Goal: Task Accomplishment & Management: Manage account settings

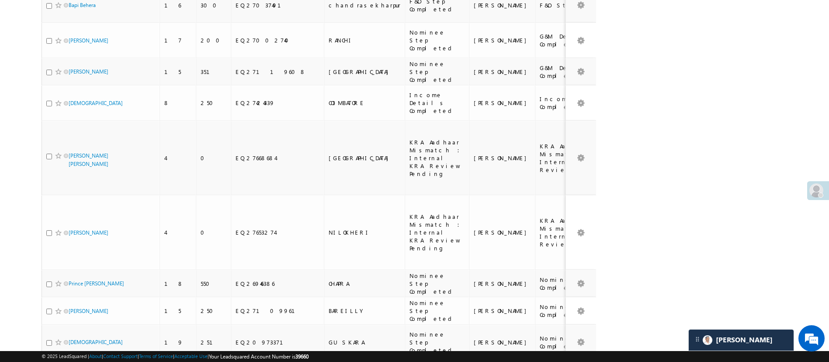
scroll to position [608, 0]
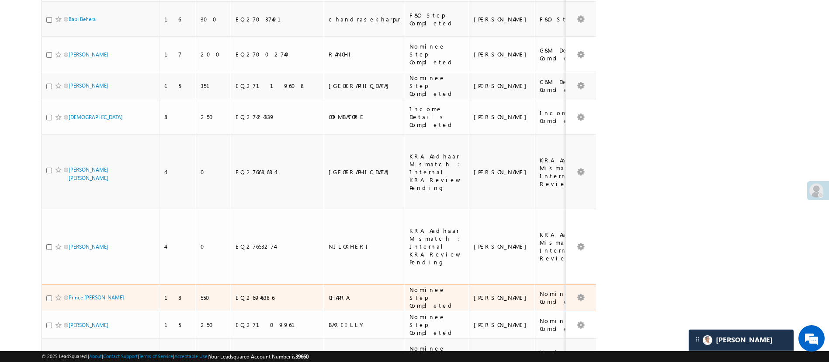
click at [45, 284] on td "Prince Kumar" at bounding box center [101, 298] width 118 height 28
click at [49, 295] on input "checkbox" at bounding box center [49, 298] width 6 height 6
checkbox input "true"
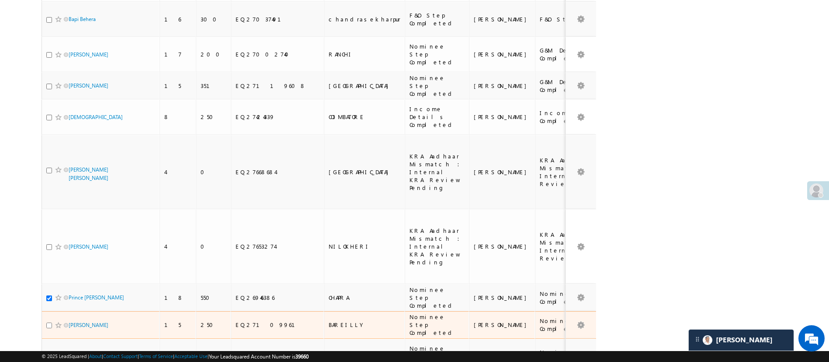
click at [49, 322] on input "checkbox" at bounding box center [49, 325] width 6 height 6
checkbox input "true"
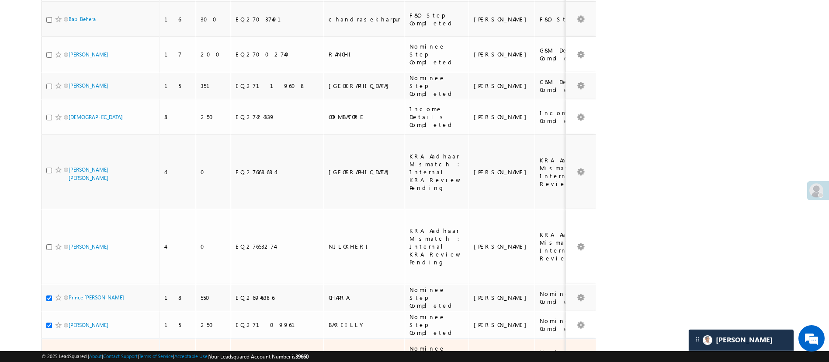
click at [48, 354] on input "checkbox" at bounding box center [49, 357] width 6 height 6
checkbox input "true"
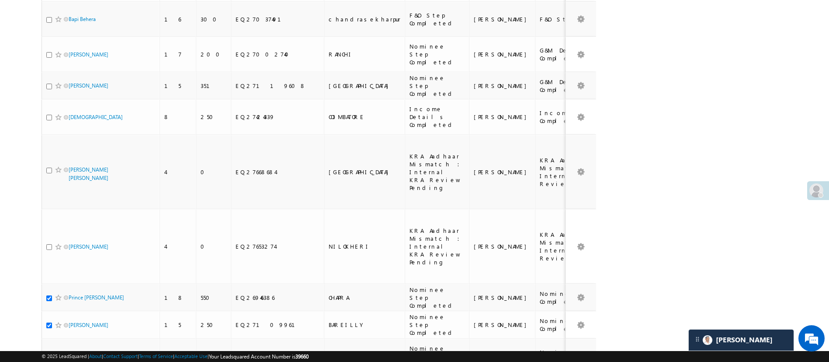
checkbox input "true"
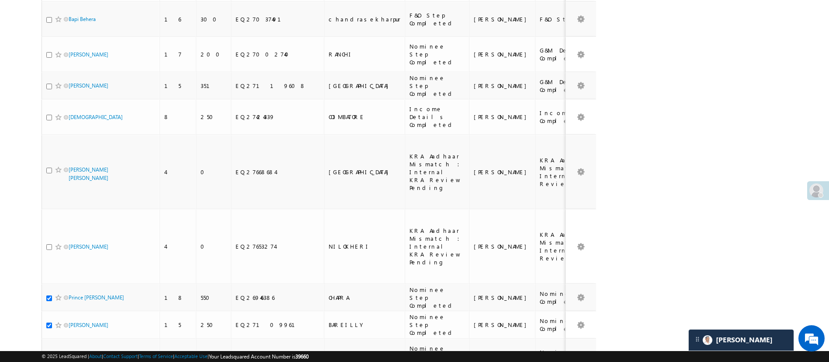
checkbox input "true"
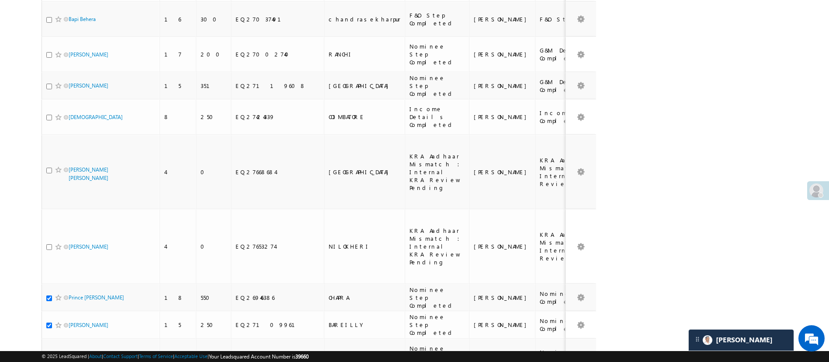
checkbox input "true"
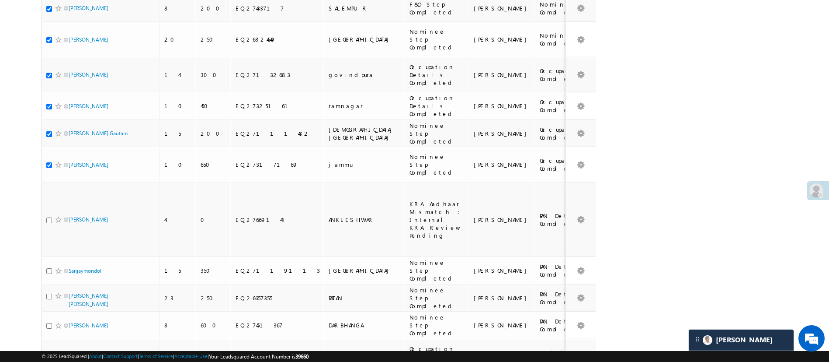
scroll to position [1018, 0]
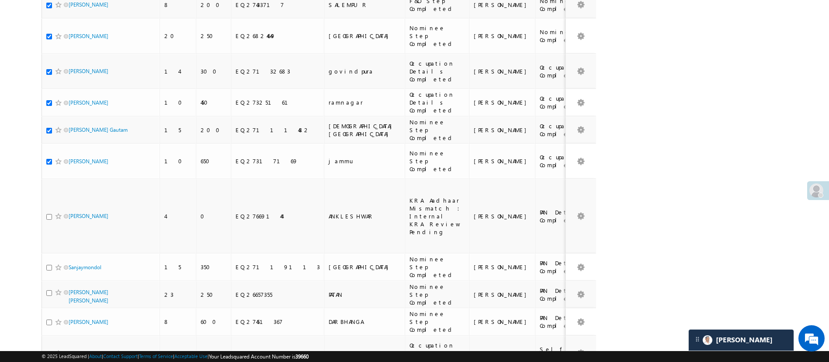
checkbox input "true"
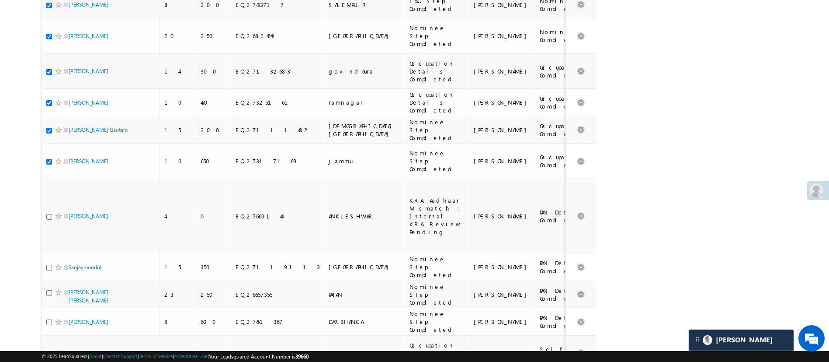
checkbox input "true"
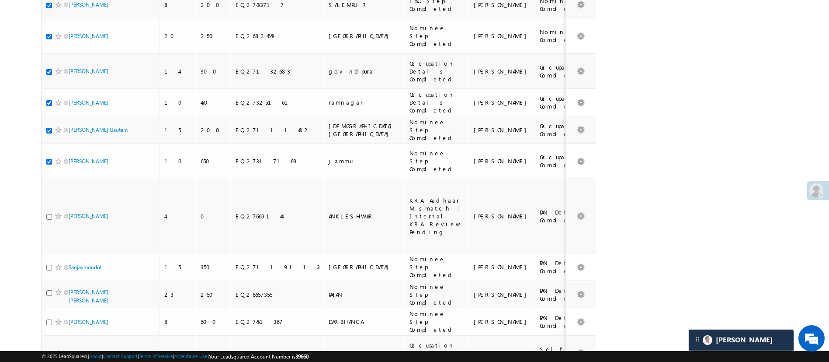
checkbox input "true"
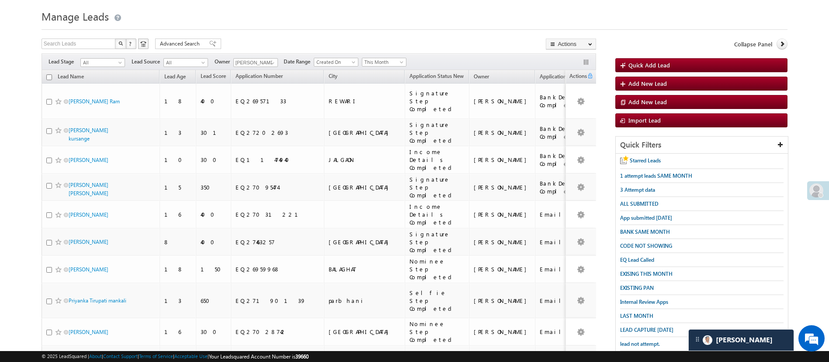
scroll to position [15, 0]
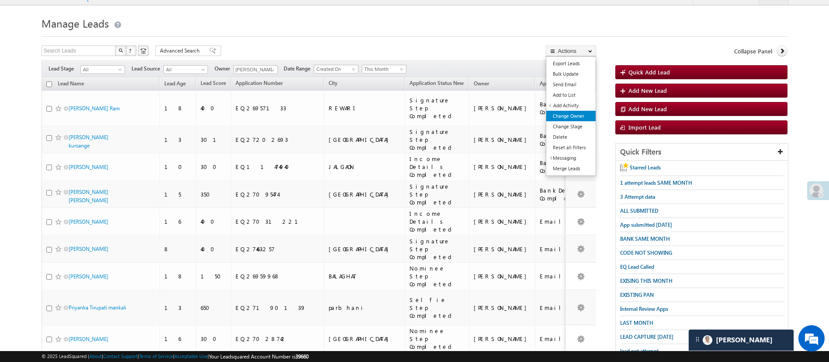
click at [573, 113] on link "Change Owner" at bounding box center [570, 116] width 49 height 10
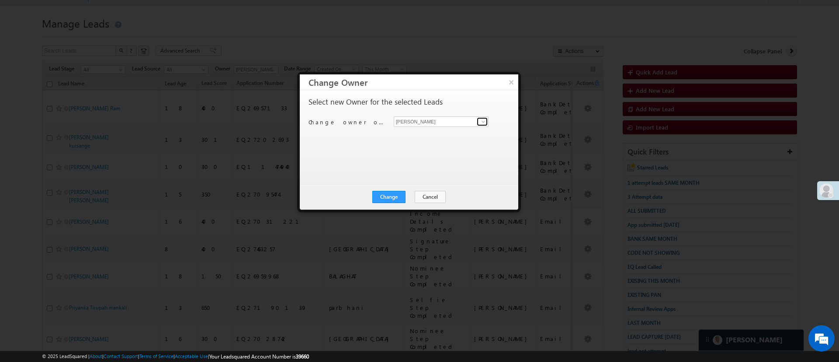
click at [484, 119] on span at bounding box center [483, 121] width 7 height 7
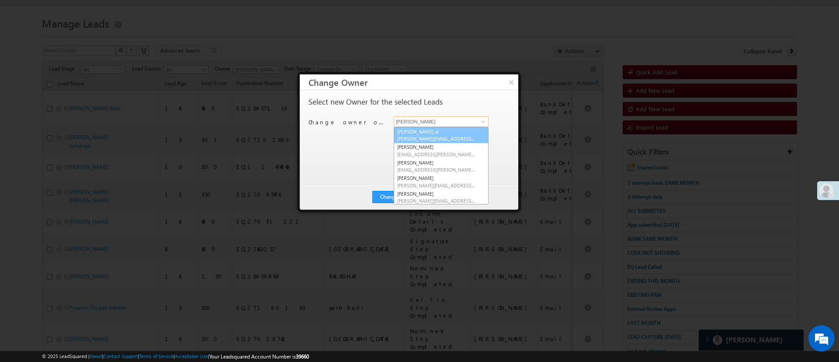
click at [466, 127] on link "Aakansha .d Aakansha.D@angelbroking.com" at bounding box center [441, 135] width 95 height 17
type input "[PERSON_NAME] .d"
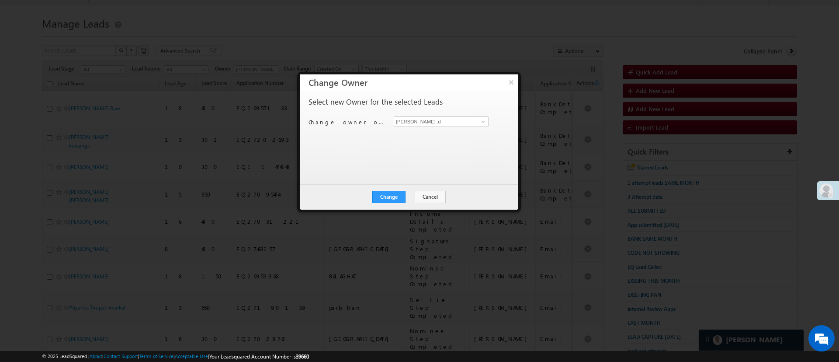
click at [400, 190] on div "Change Cancel Close" at bounding box center [409, 196] width 219 height 25
click at [395, 199] on button "Change" at bounding box center [388, 197] width 33 height 12
click at [417, 192] on button "Close" at bounding box center [410, 197] width 28 height 12
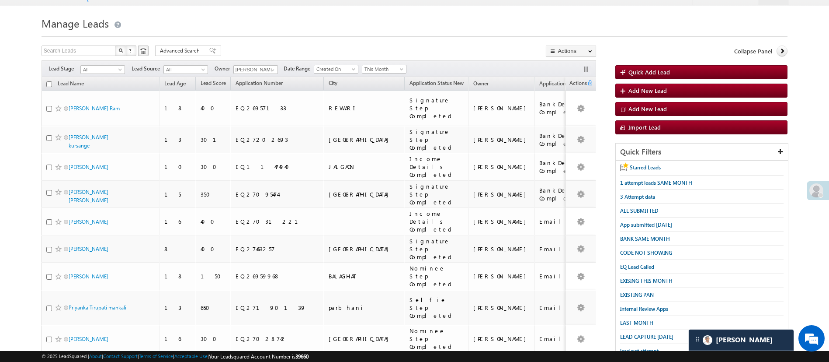
scroll to position [331, 0]
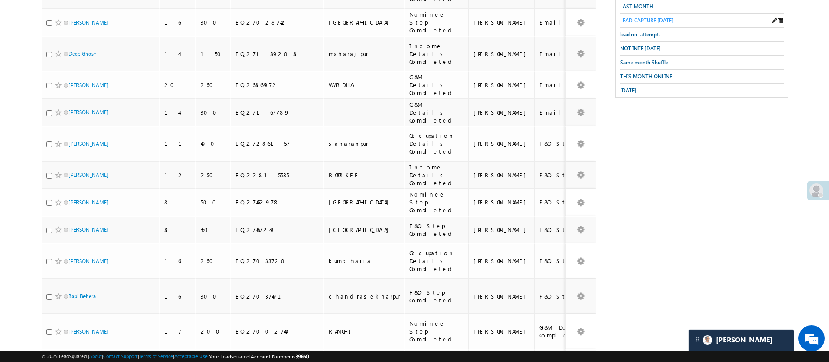
click at [657, 17] on span "LEAD CAPTURE TODAY" at bounding box center [646, 20] width 53 height 7
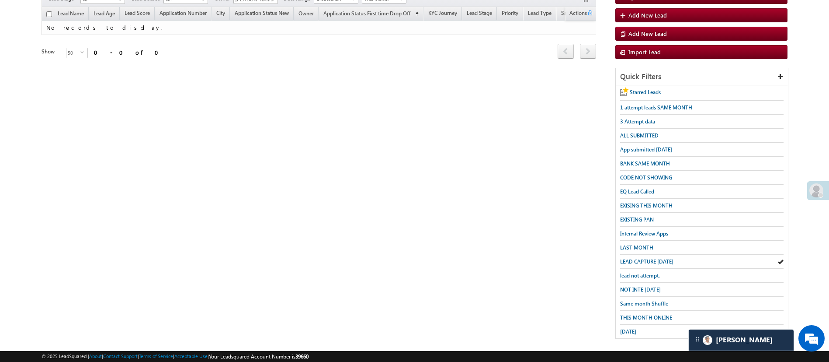
scroll to position [0, 0]
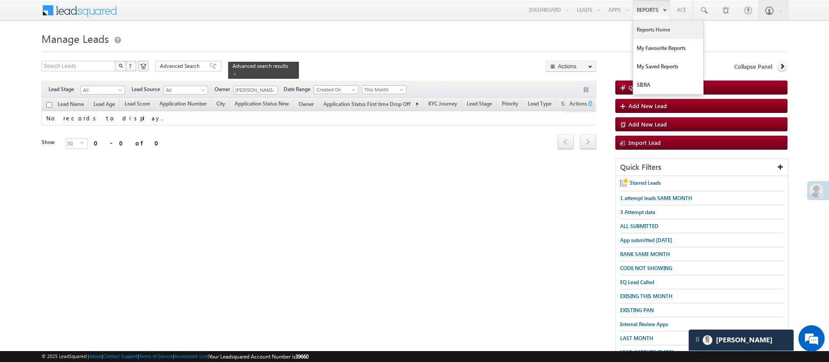
click at [647, 23] on link "Reports Home" at bounding box center [668, 30] width 70 height 18
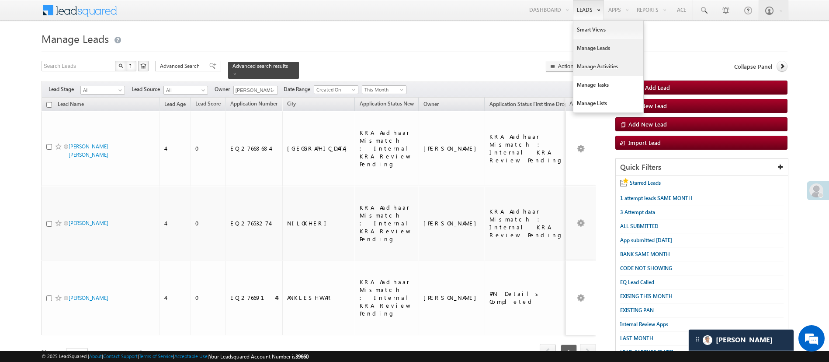
click at [590, 65] on link "Manage Activities" at bounding box center [609, 66] width 70 height 18
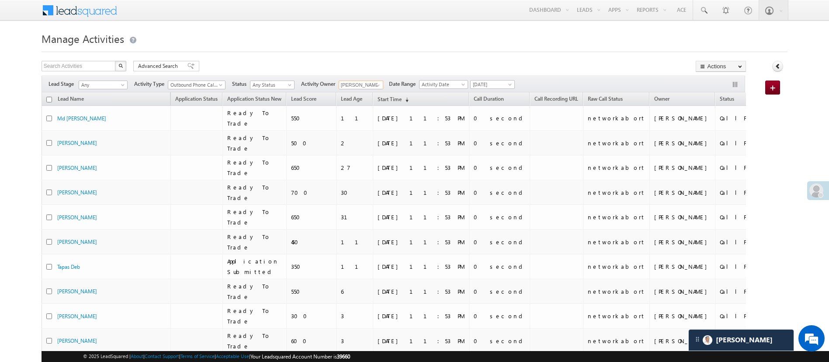
click at [371, 81] on input "[PERSON_NAME]" at bounding box center [361, 84] width 45 height 9
click at [379, 84] on span at bounding box center [378, 85] width 7 height 7
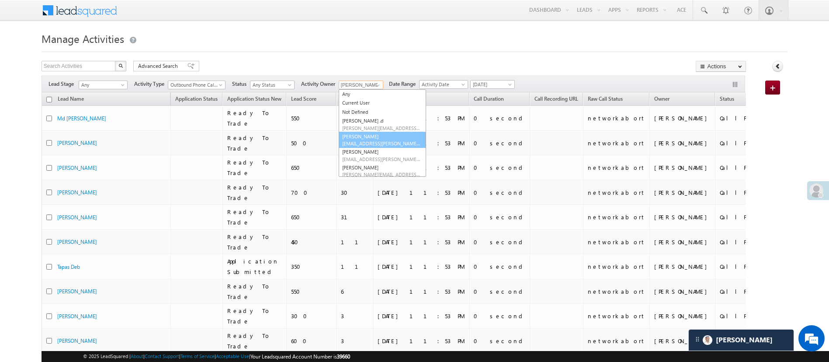
click at [370, 134] on link "[PERSON_NAME] [PERSON_NAME][EMAIL_ADDRESS][DOMAIN_NAME]" at bounding box center [382, 140] width 87 height 17
type input "[PERSON_NAME]"
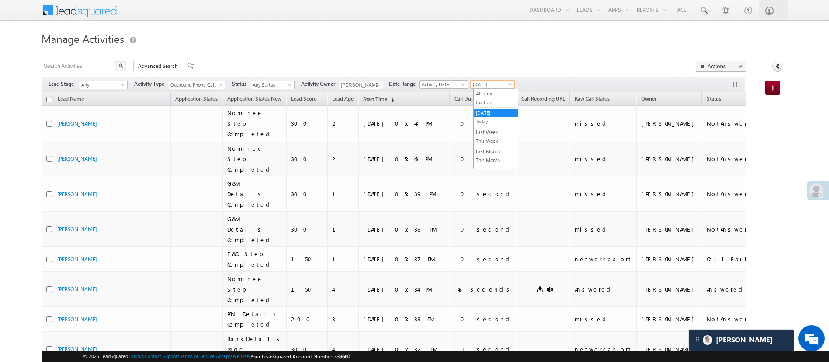
click at [509, 85] on span "[DATE]" at bounding box center [492, 84] width 42 height 8
click at [491, 119] on link "Today" at bounding box center [496, 122] width 44 height 8
